Goal: Task Accomplishment & Management: Use online tool/utility

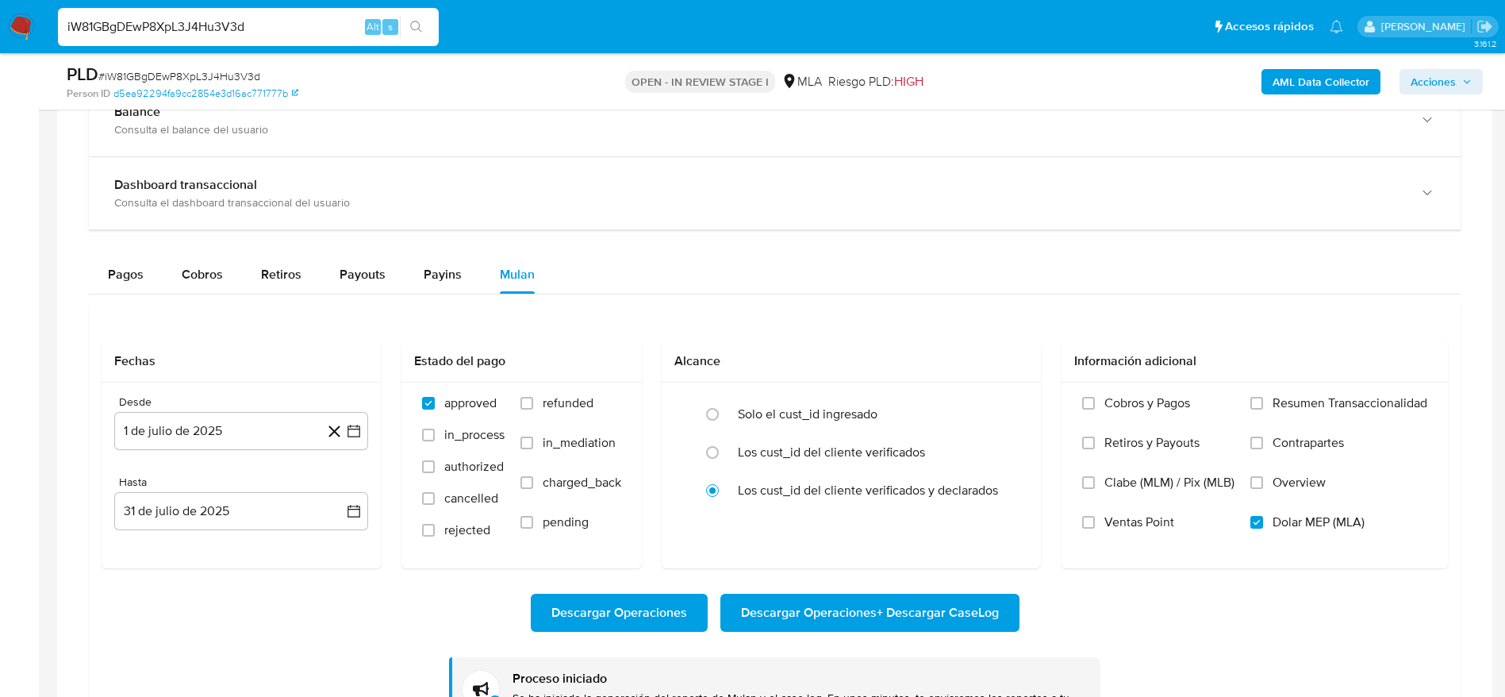
scroll to position [238, 0]
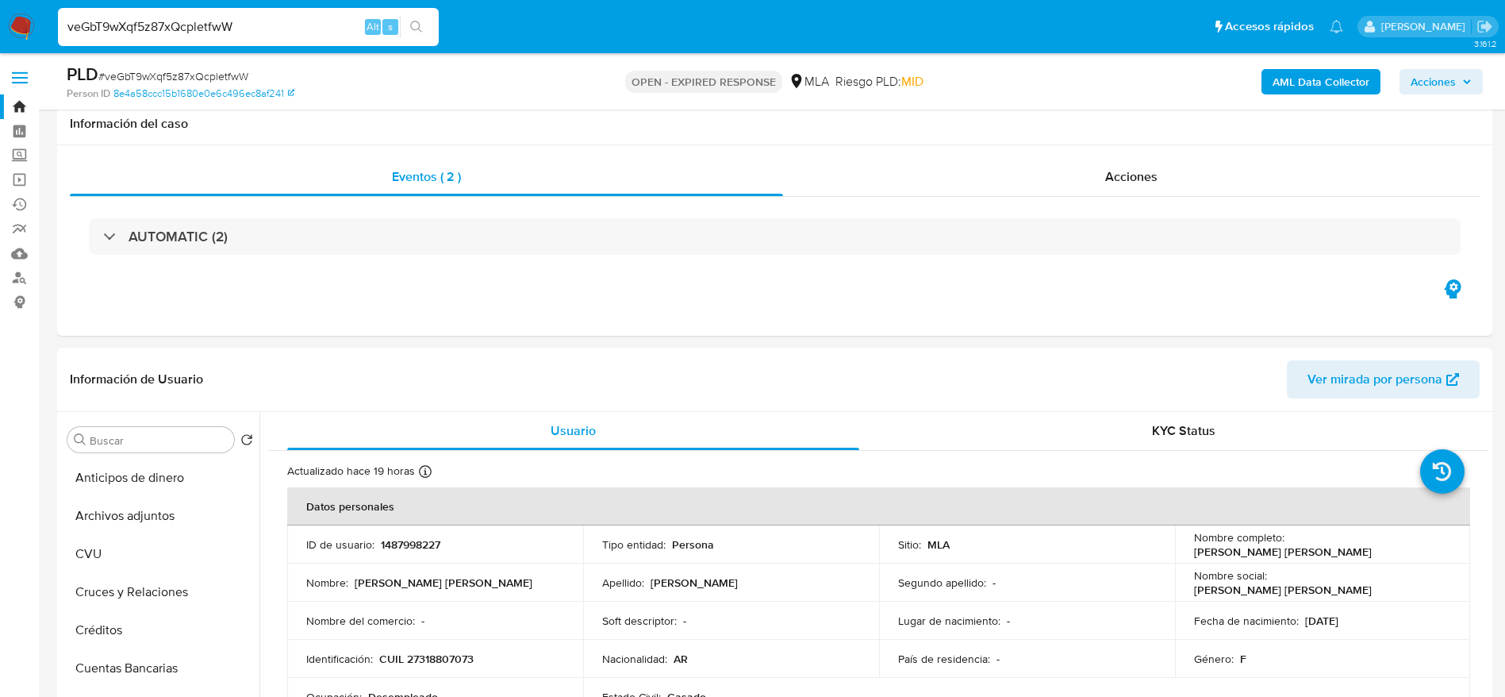
select select "10"
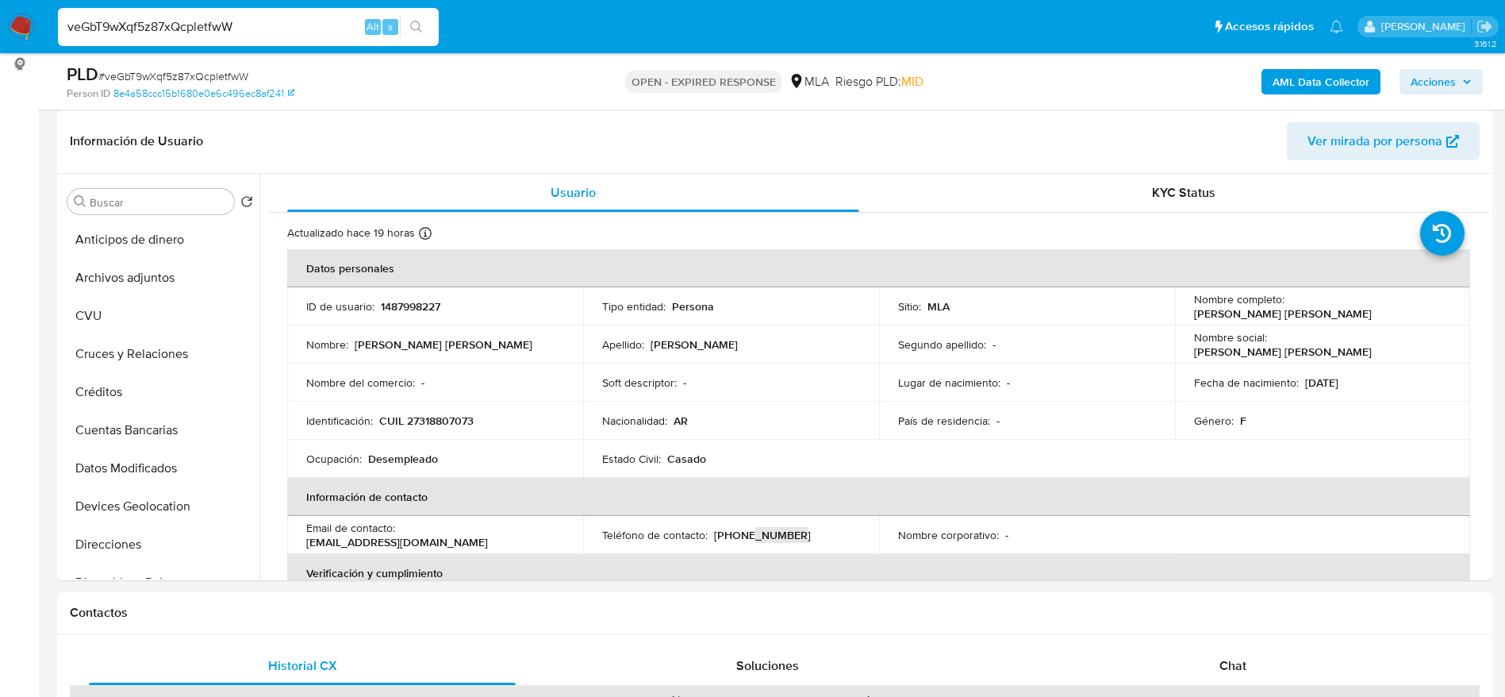
scroll to position [119, 0]
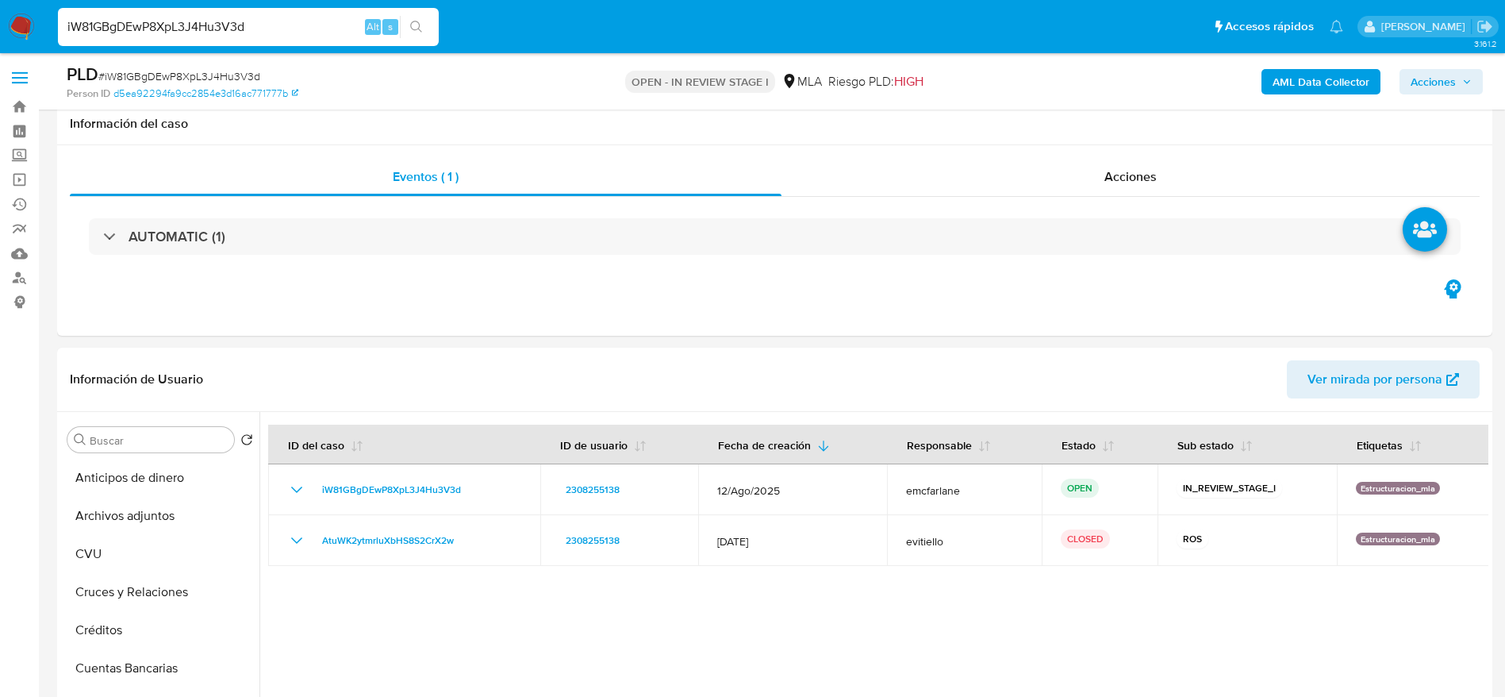
click at [15, 8] on nav "Pausado Ver notificaciones iW81GBgDEwP8XpL3J4Hu3V3d Alt s Accesos rápidos Presi…" at bounding box center [752, 26] width 1505 height 53
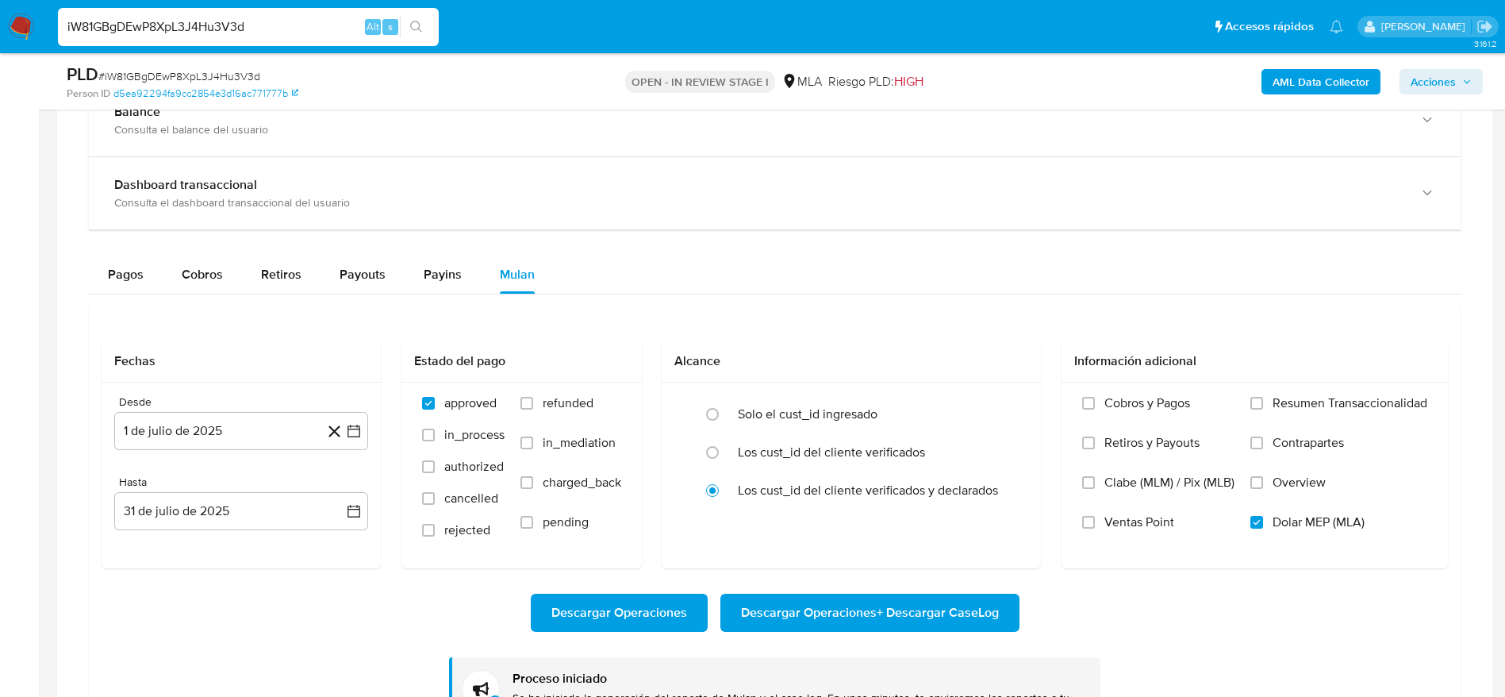
scroll to position [238, 0]
click at [20, 18] on img at bounding box center [21, 26] width 27 height 27
